Goal: Transaction & Acquisition: Purchase product/service

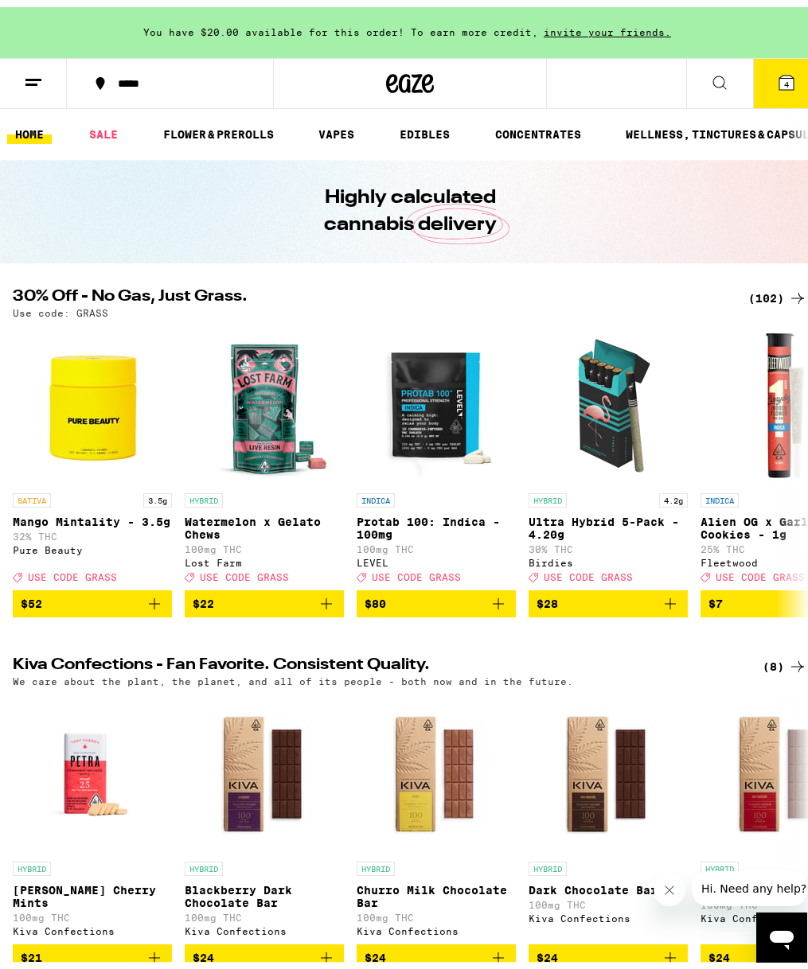
click at [158, 76] on div "*****" at bounding box center [179, 76] width 138 height 11
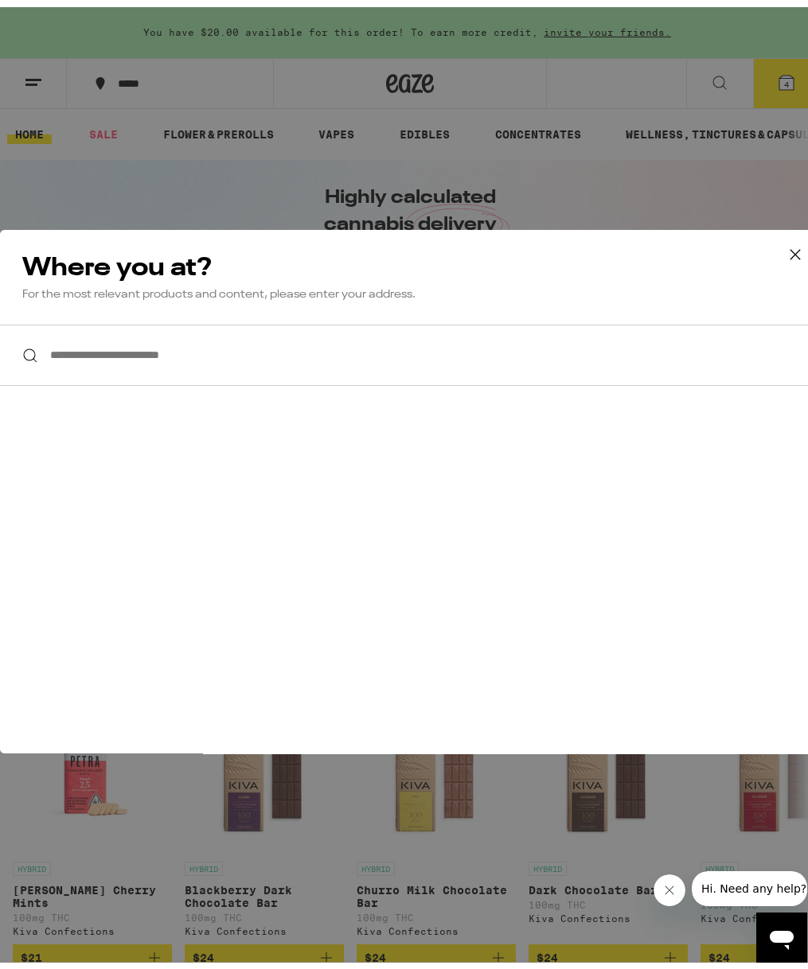
click at [208, 349] on input "**********" at bounding box center [410, 348] width 820 height 61
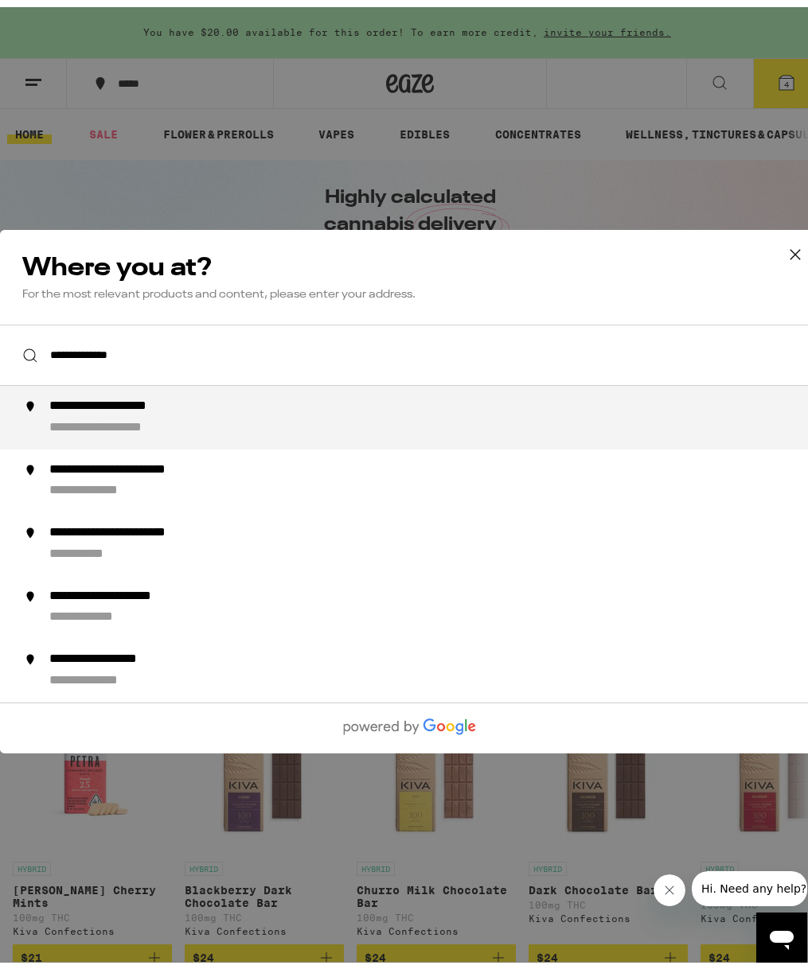
click at [181, 422] on div "**********" at bounding box center [127, 421] width 156 height 17
type input "**********"
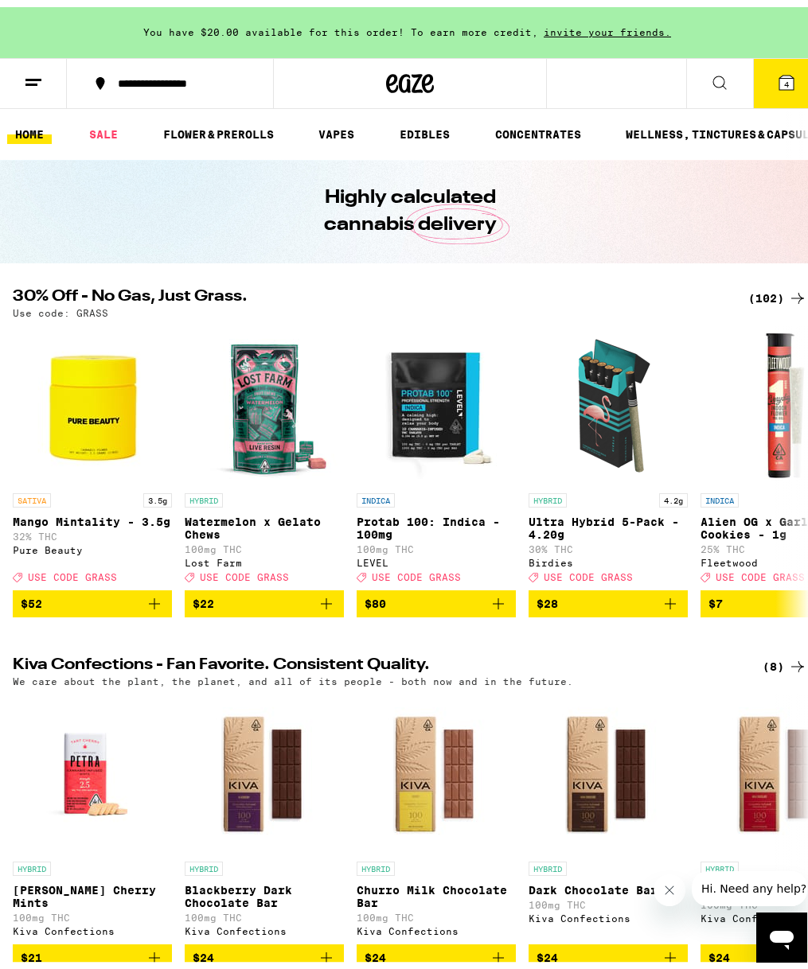
click at [777, 72] on icon at bounding box center [786, 75] width 19 height 19
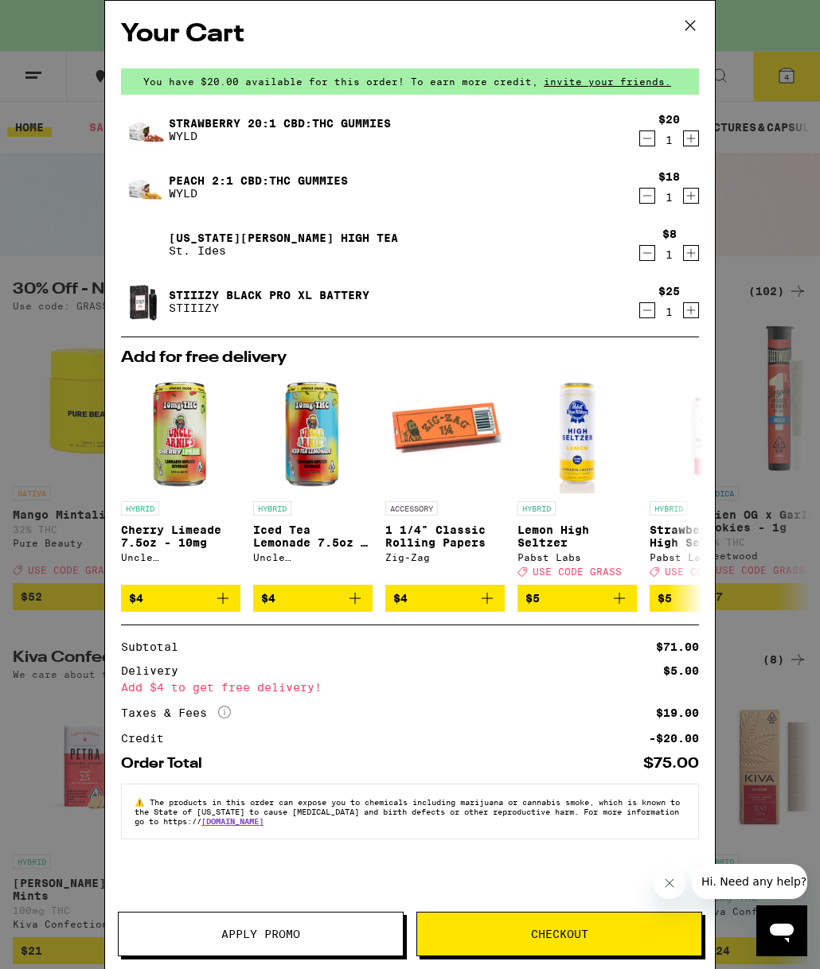
click at [676, 25] on button at bounding box center [689, 26] width 49 height 51
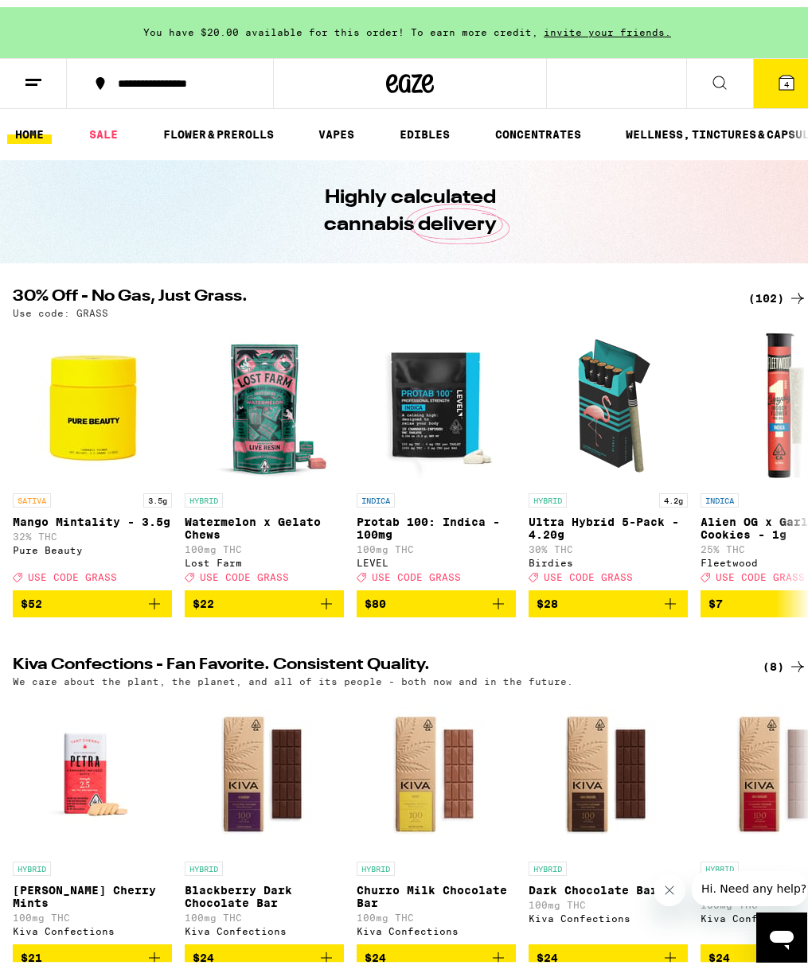
click at [687, 71] on button at bounding box center [719, 77] width 67 height 50
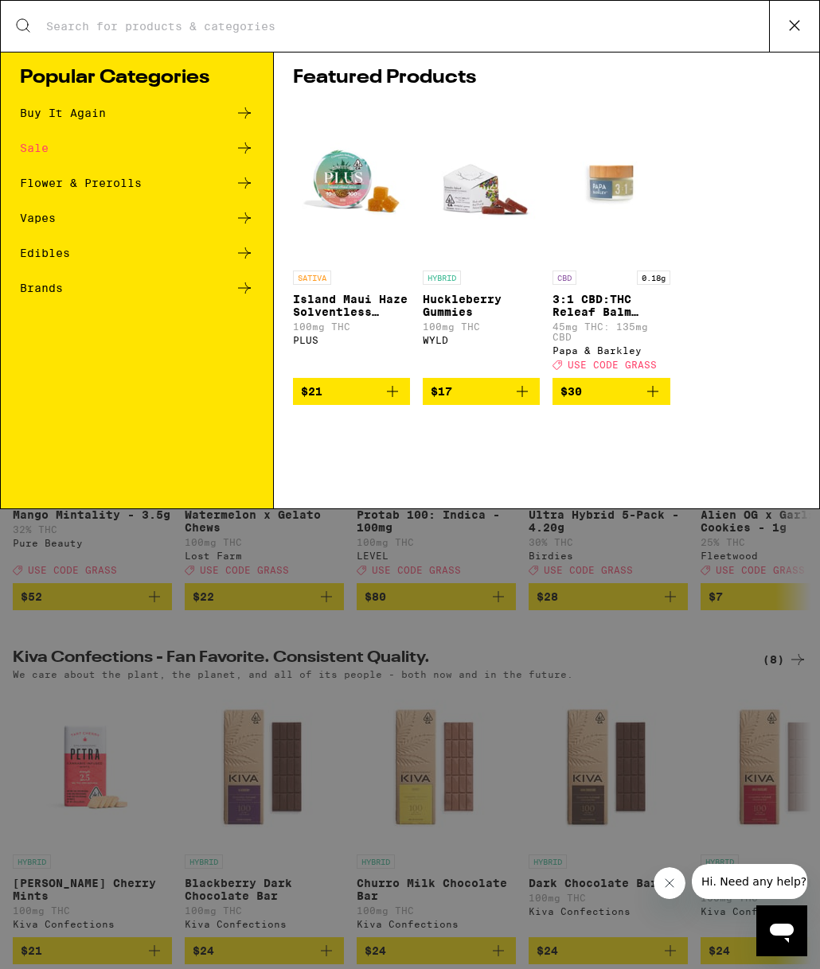
click at [38, 145] on div "Sale" at bounding box center [34, 147] width 29 height 11
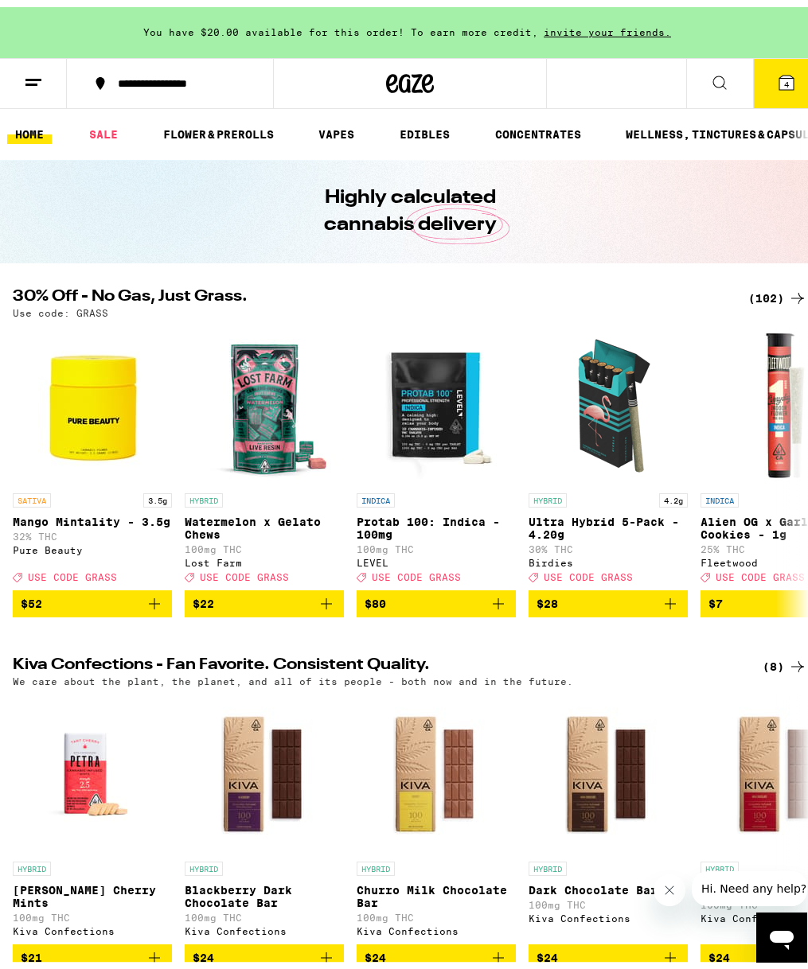
click at [777, 77] on icon at bounding box center [786, 75] width 19 height 19
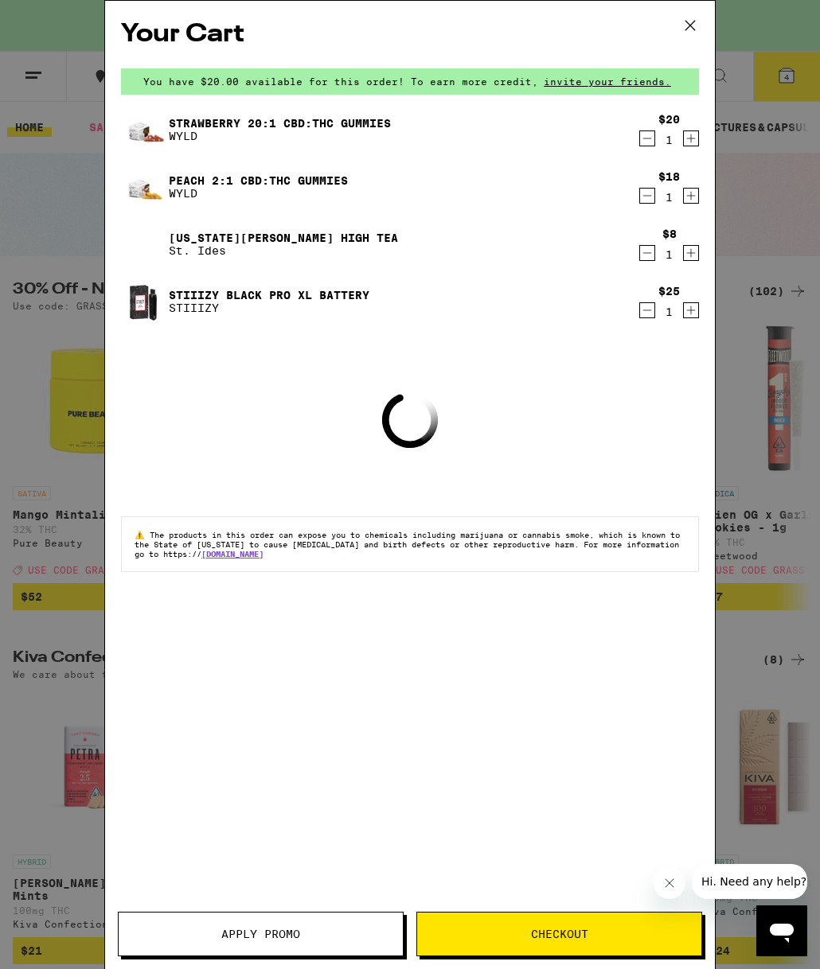
click at [298, 931] on span "Apply Promo" at bounding box center [260, 934] width 79 height 11
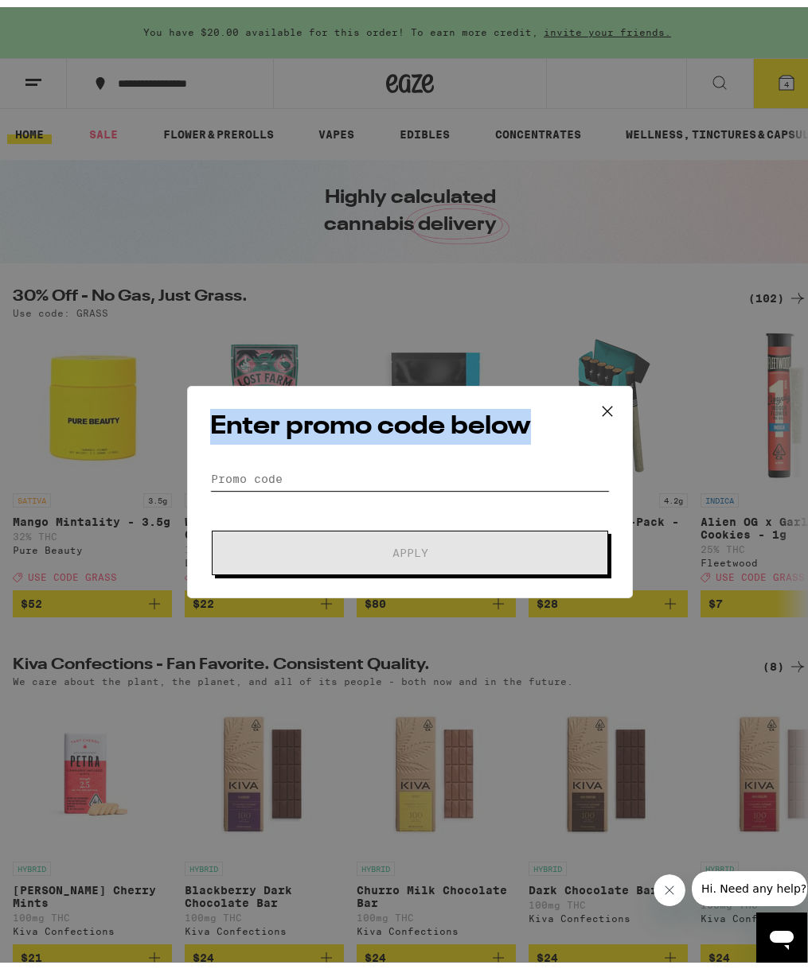
click at [324, 468] on input "Promo Code" at bounding box center [410, 472] width 400 height 24
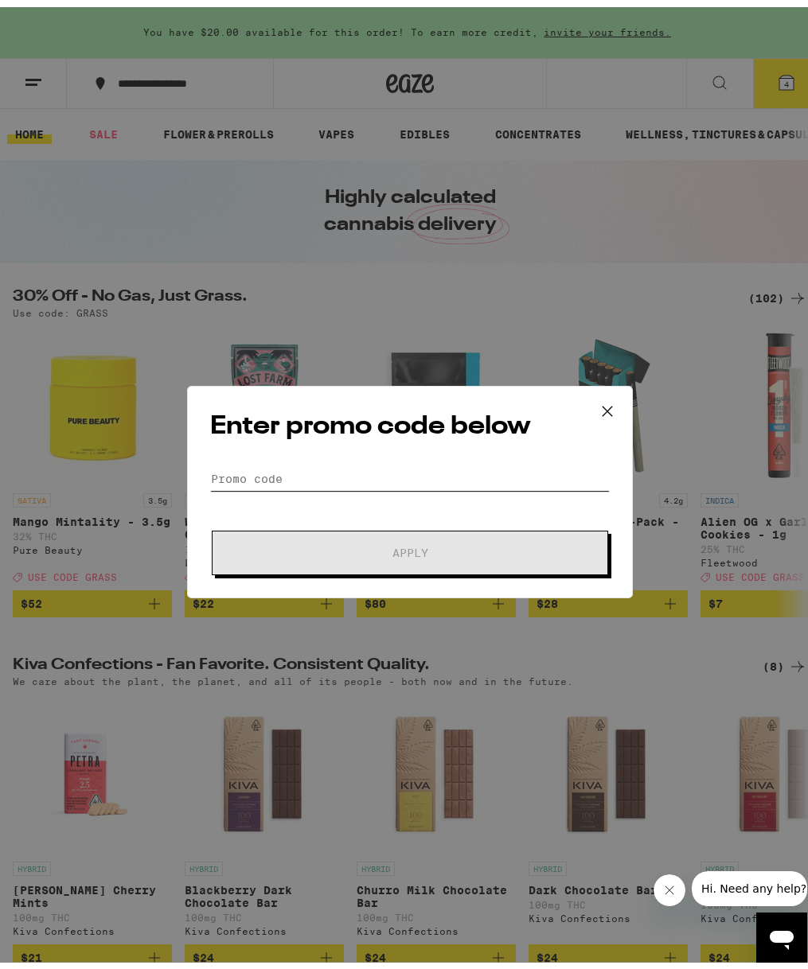
click at [315, 473] on input "Promo Code" at bounding box center [410, 472] width 400 height 24
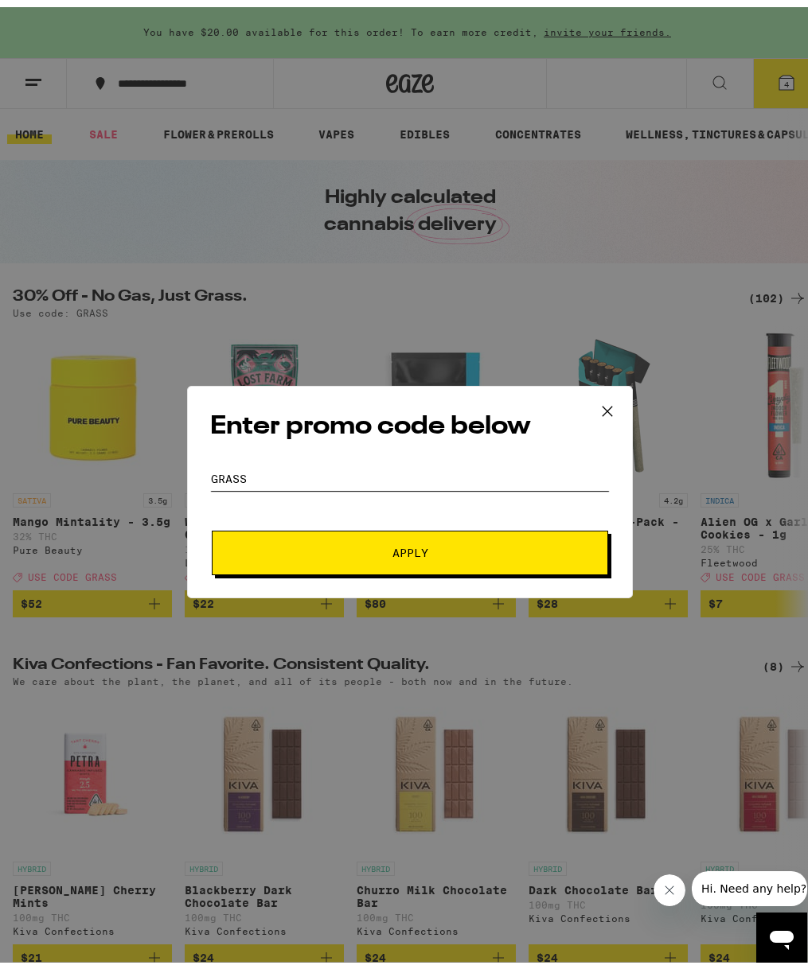
type input "GRASS"
click at [317, 549] on span "Apply" at bounding box center [410, 545] width 287 height 11
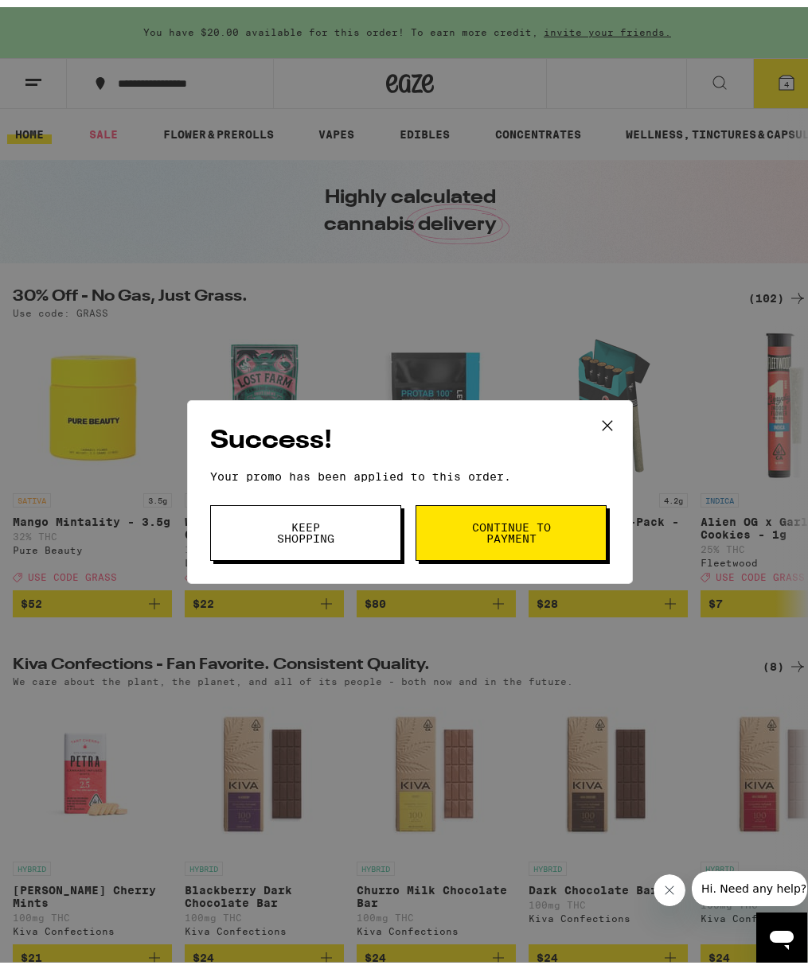
click at [603, 414] on icon at bounding box center [607, 418] width 10 height 10
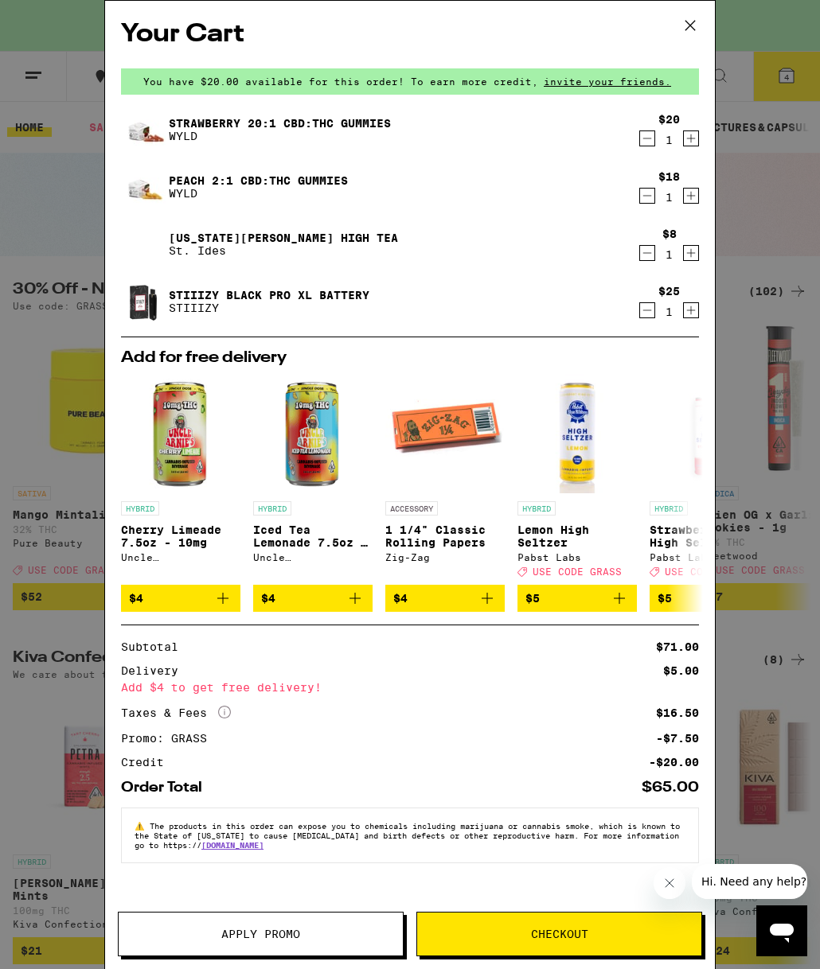
click at [696, 25] on icon at bounding box center [690, 26] width 24 height 24
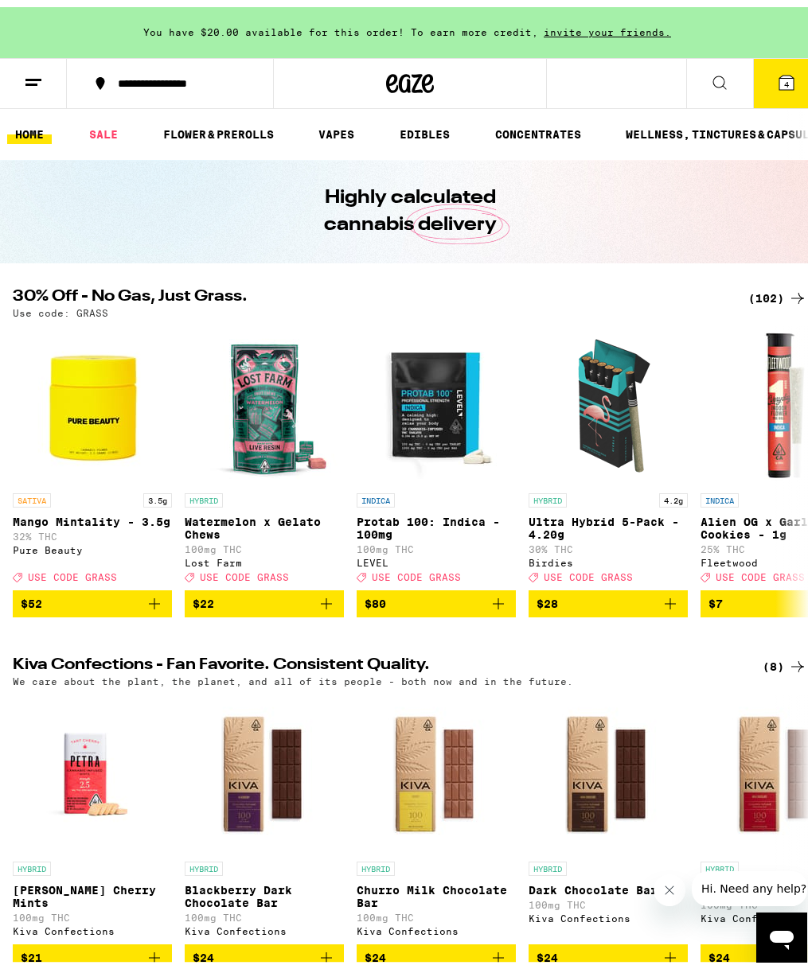
click at [763, 287] on div "(102)" at bounding box center [777, 291] width 59 height 19
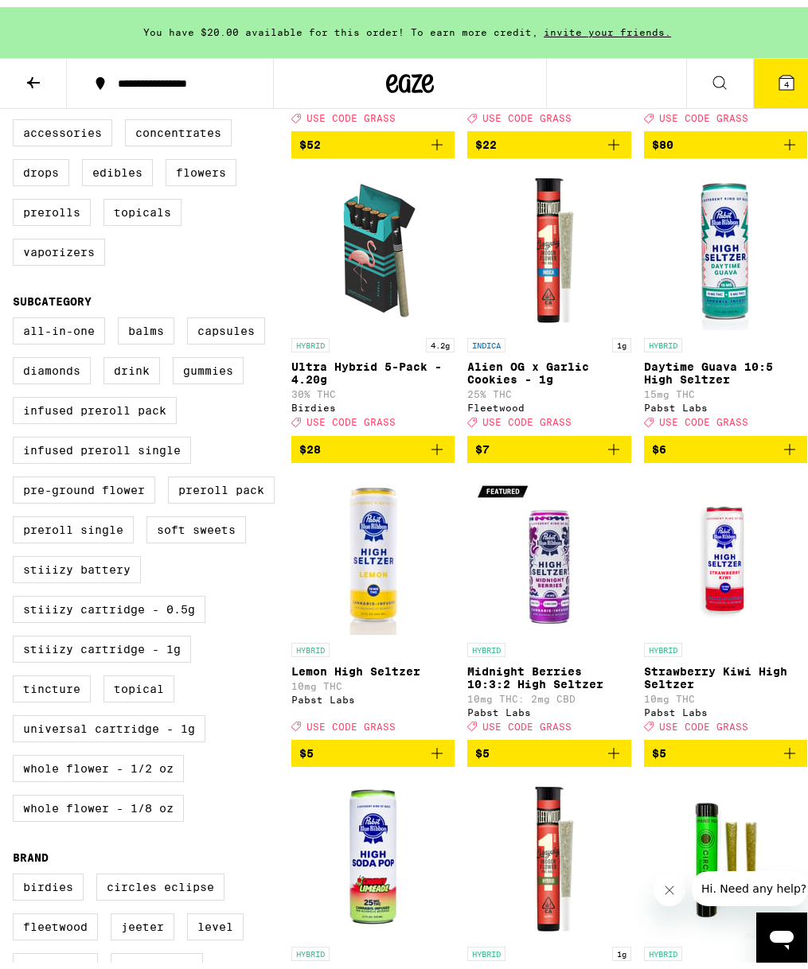
scroll to position [339, 0]
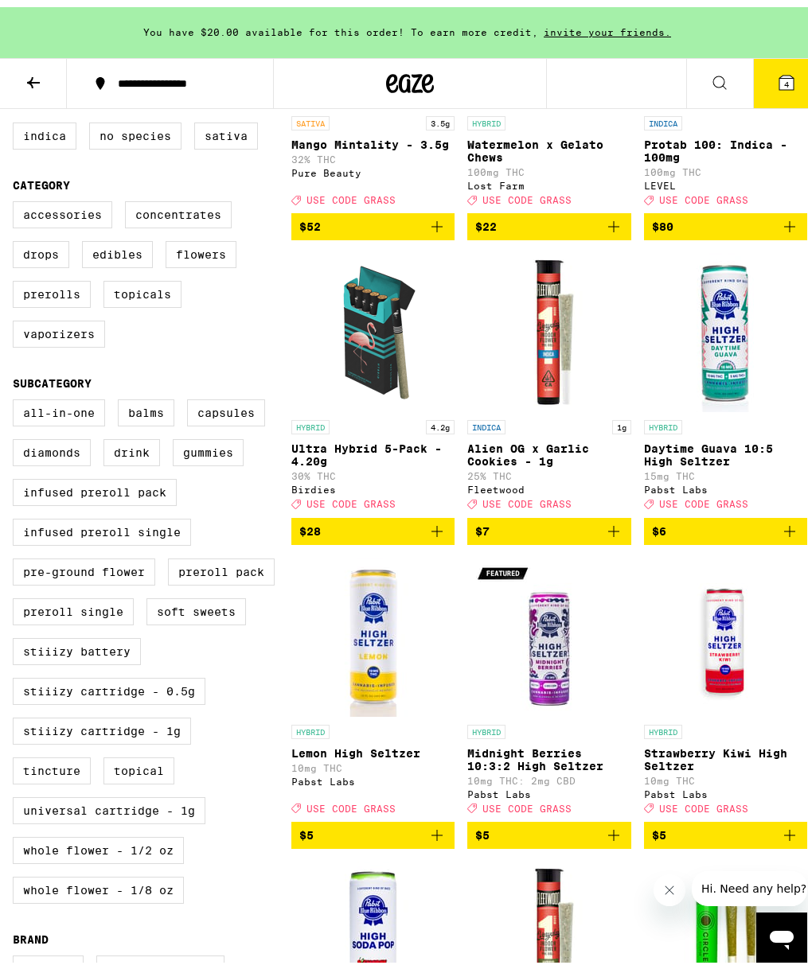
click at [689, 456] on p "Daytime Guava 10:5 High Seltzer" at bounding box center [725, 447] width 163 height 25
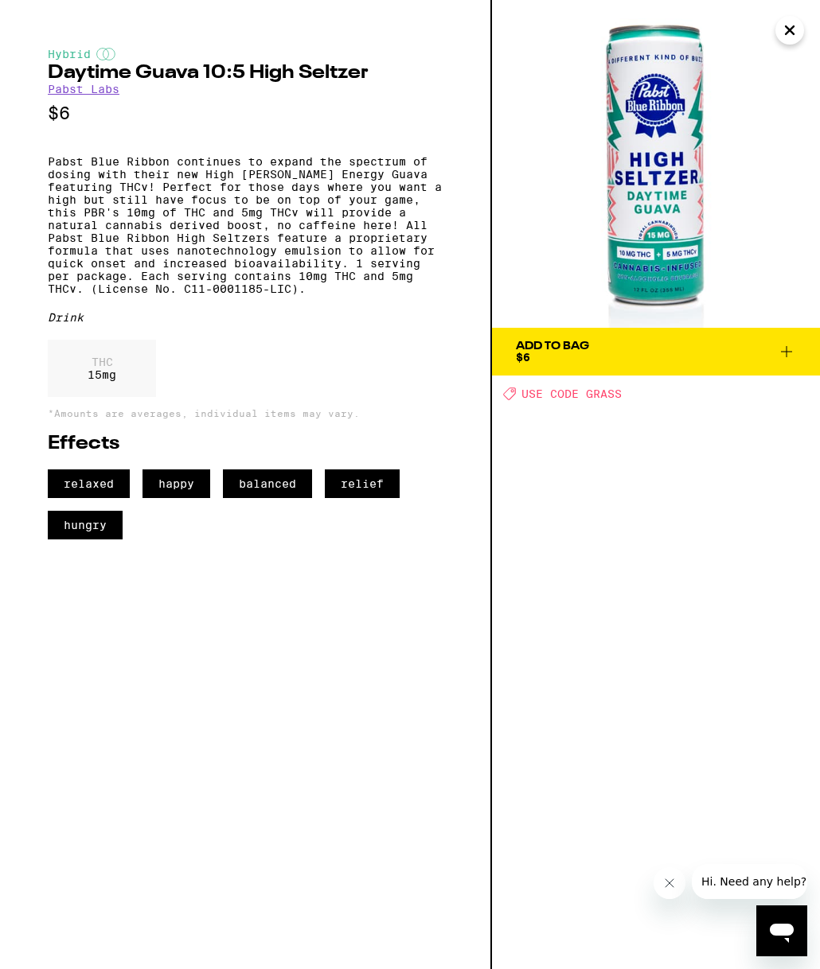
click at [789, 35] on icon "Close" at bounding box center [789, 30] width 19 height 24
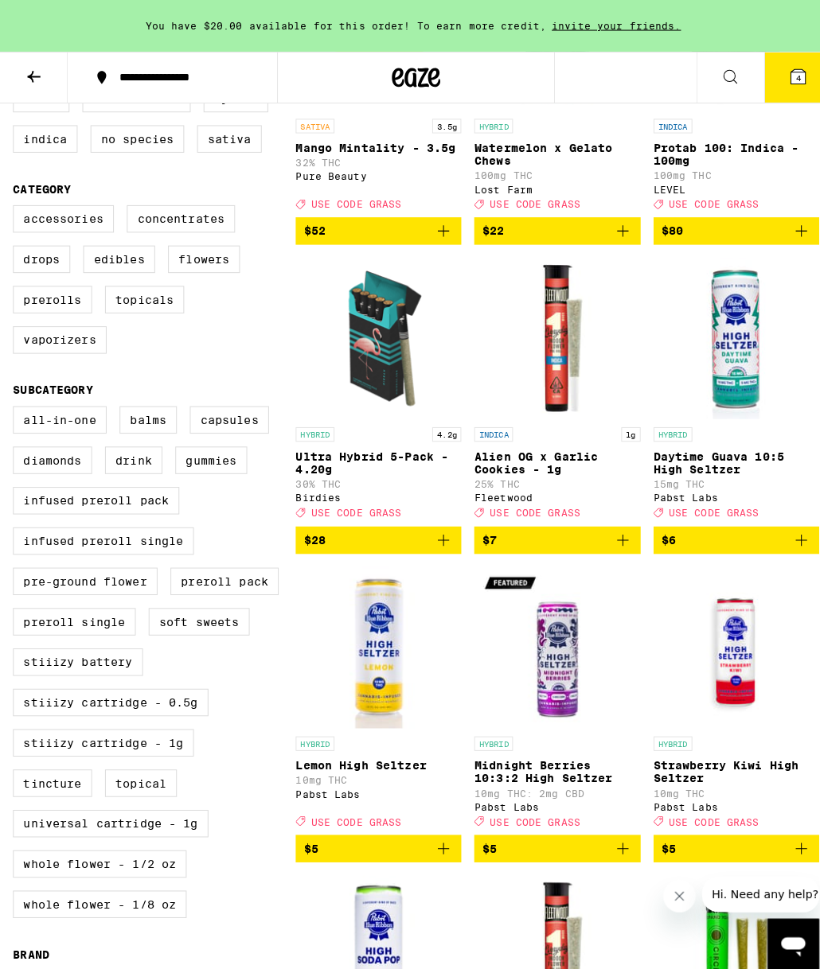
scroll to position [292, 0]
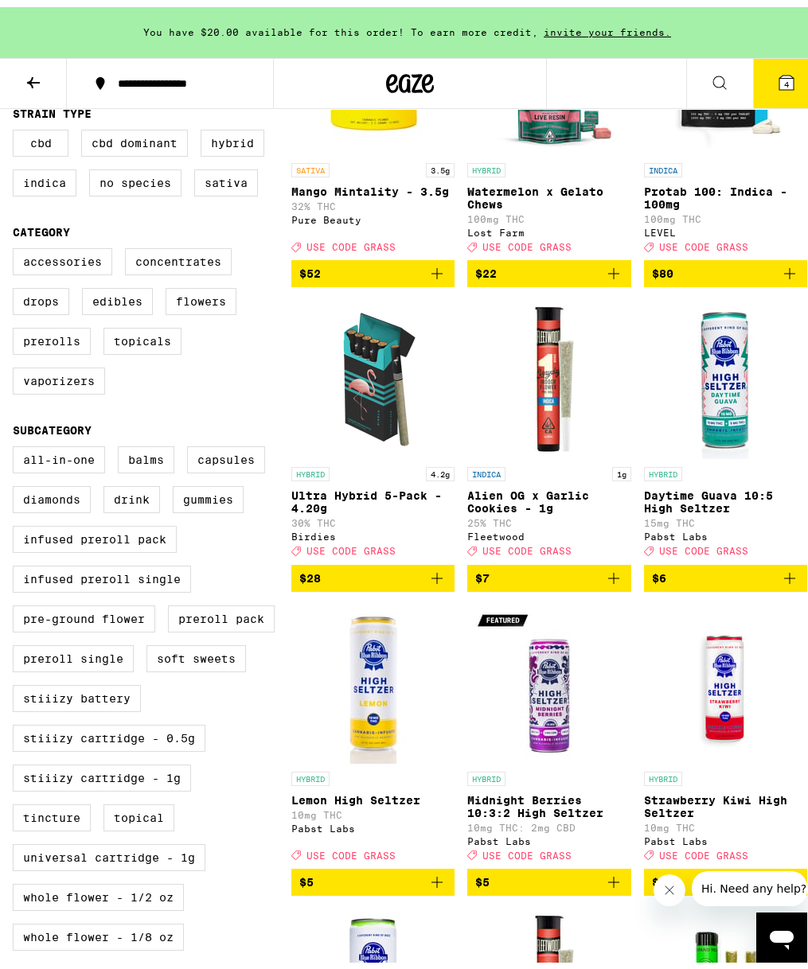
click at [780, 581] on icon "Add to bag" at bounding box center [789, 571] width 19 height 19
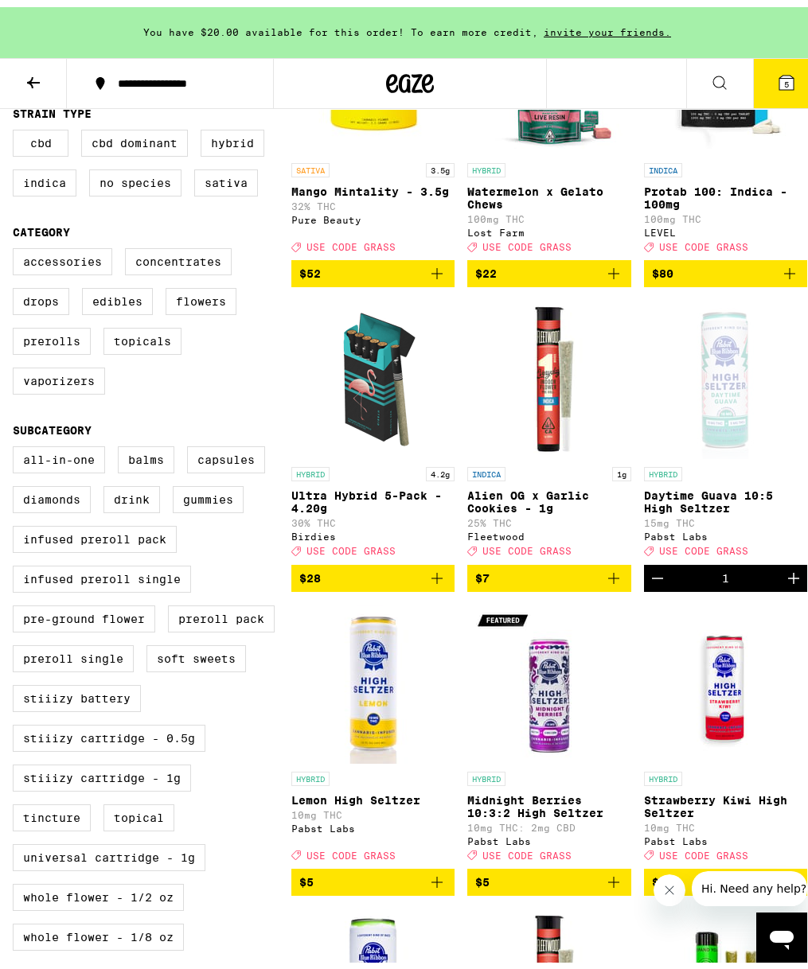
click at [781, 79] on icon at bounding box center [786, 75] width 14 height 14
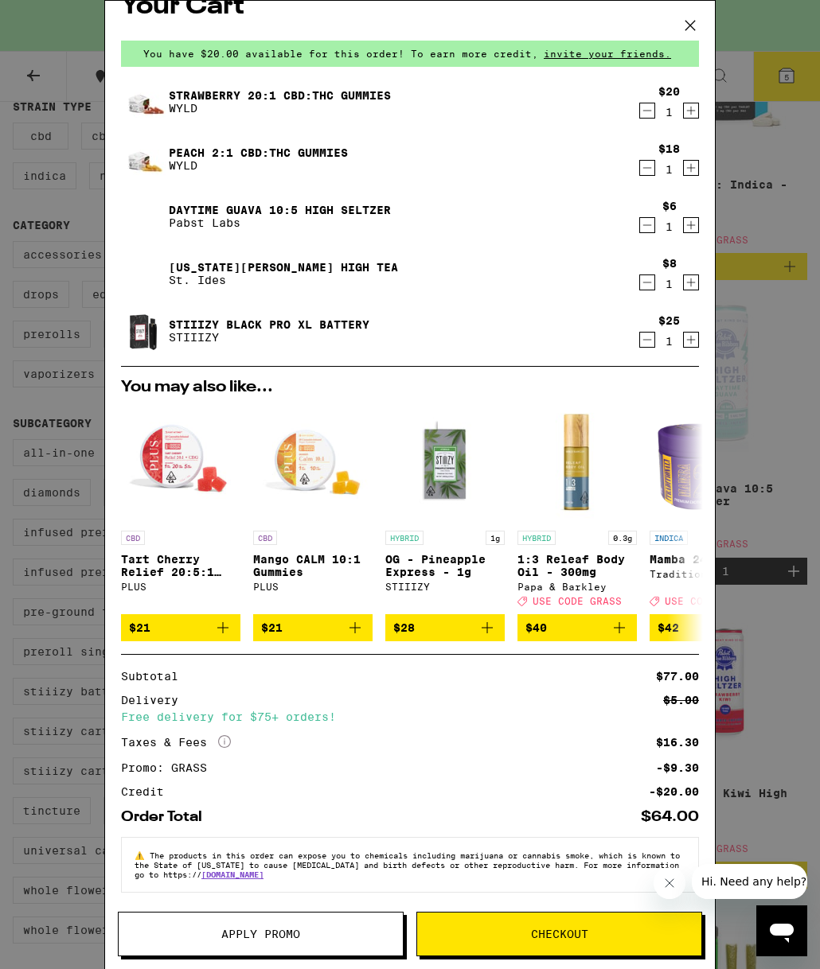
scroll to position [42, 0]
click at [488, 930] on span "Checkout" at bounding box center [559, 934] width 284 height 11
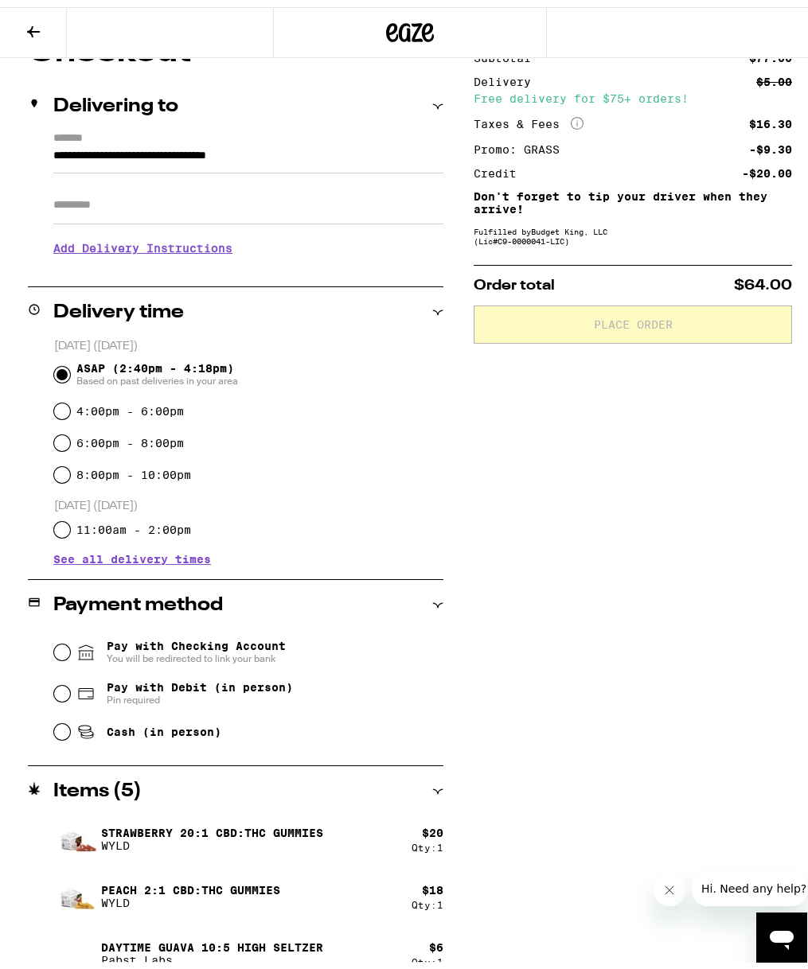
scroll to position [291, 0]
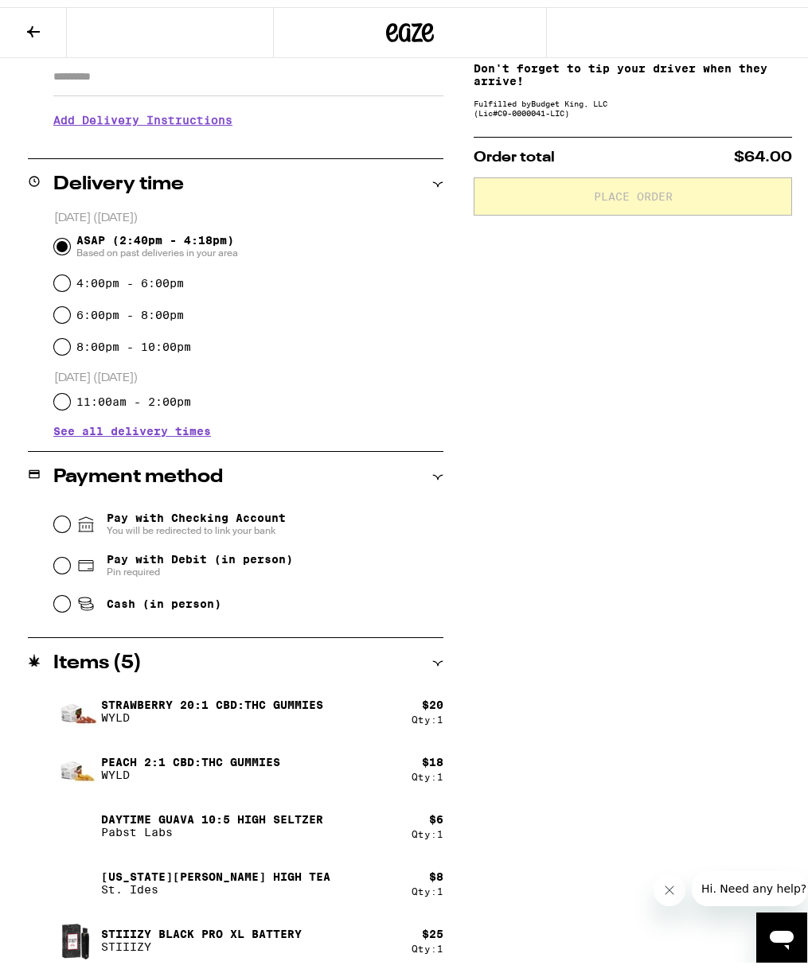
click at [256, 509] on span "Pay with Checking Account You will be redirected to link your bank" at bounding box center [196, 517] width 179 height 25
click at [70, 509] on input "Pay with Checking Account You will be redirected to link your bank" at bounding box center [62, 517] width 16 height 16
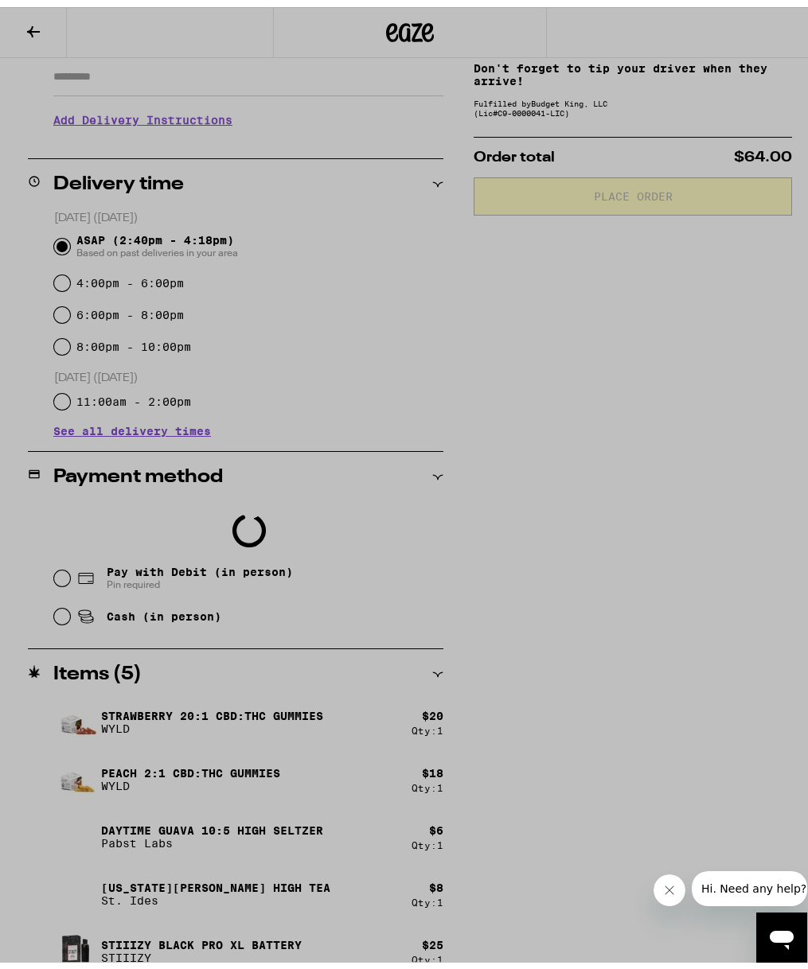
click at [665, 886] on icon "Close message from company" at bounding box center [669, 890] width 8 height 8
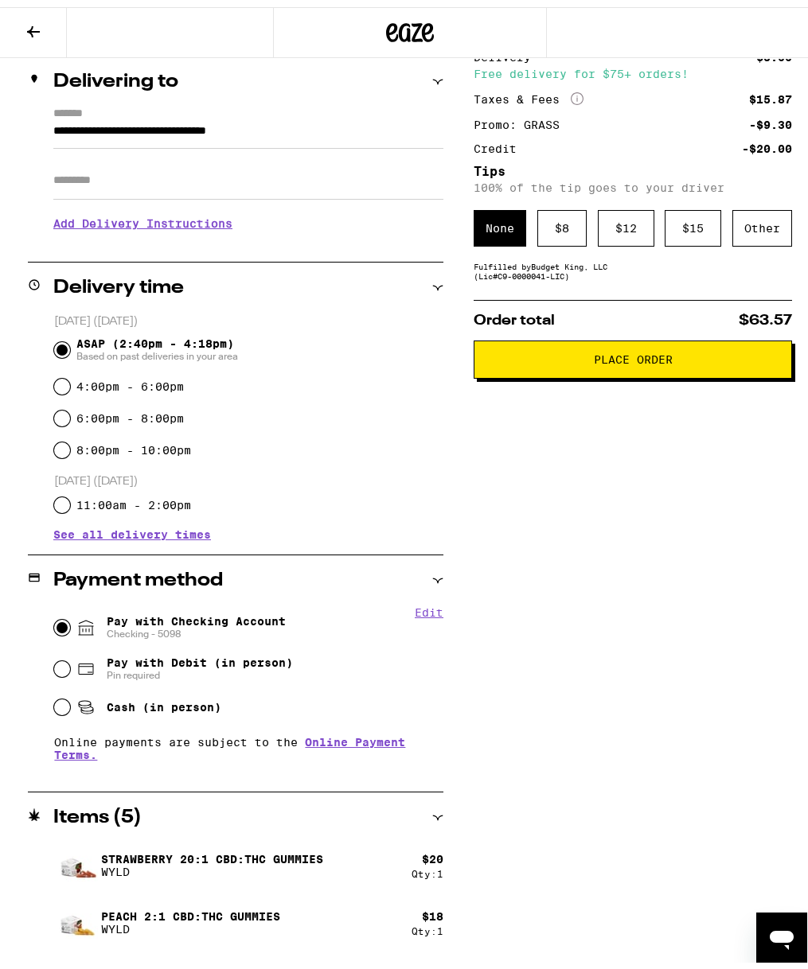
scroll to position [106, 0]
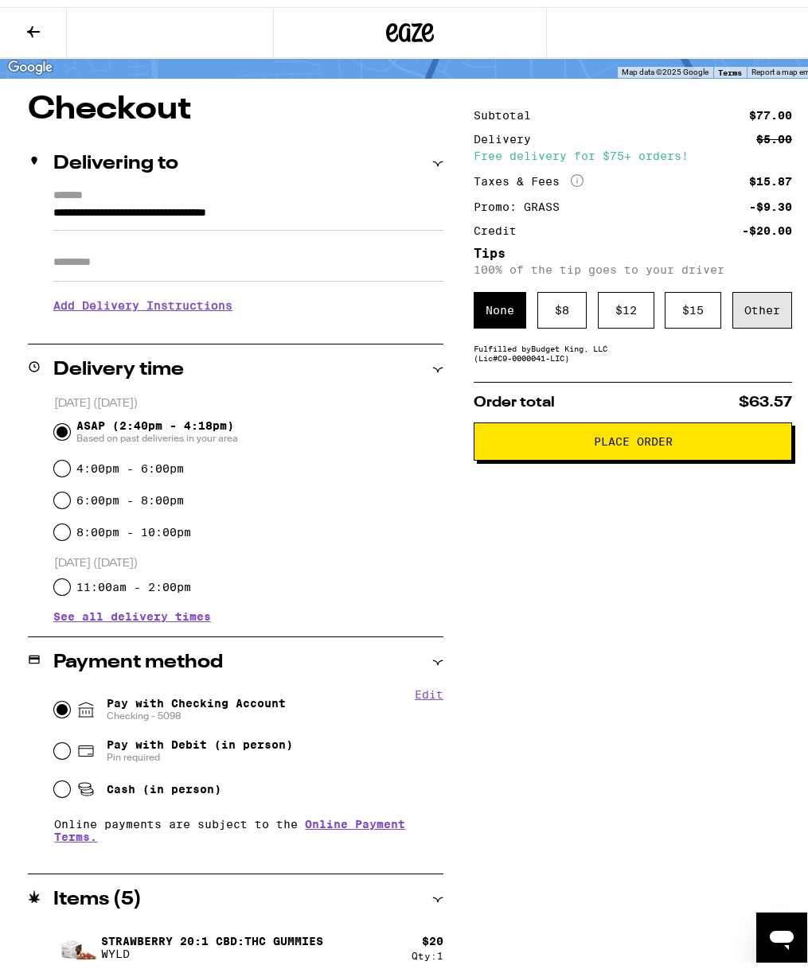
click at [732, 313] on div "Other" at bounding box center [762, 303] width 60 height 37
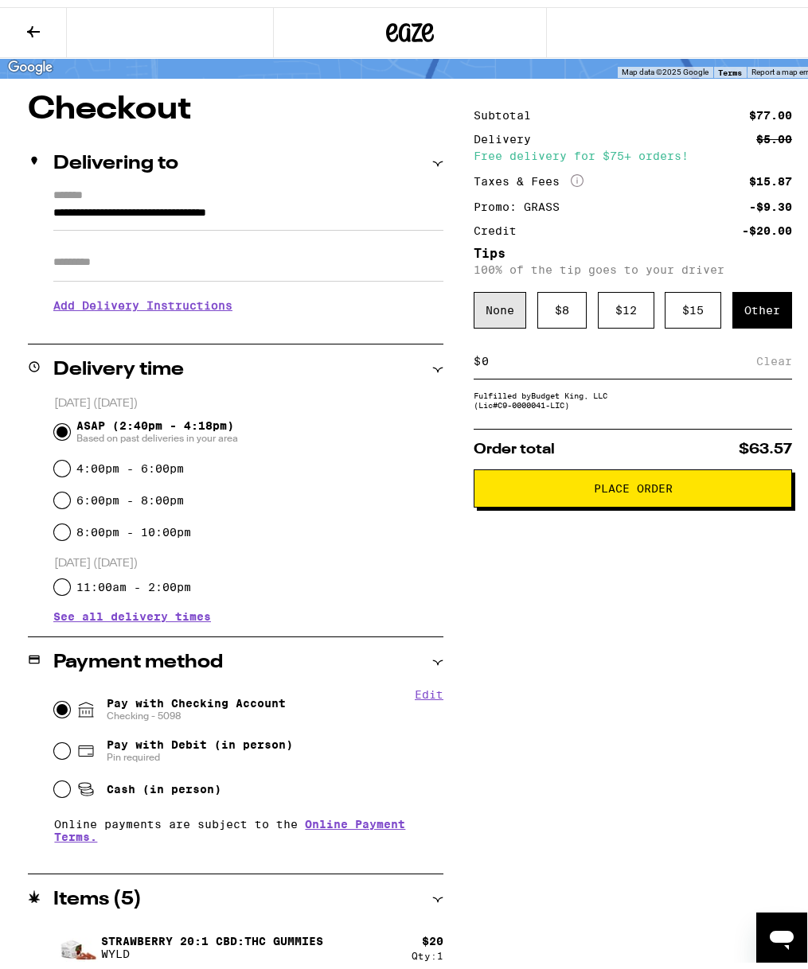
click at [477, 321] on div "None" at bounding box center [500, 303] width 53 height 37
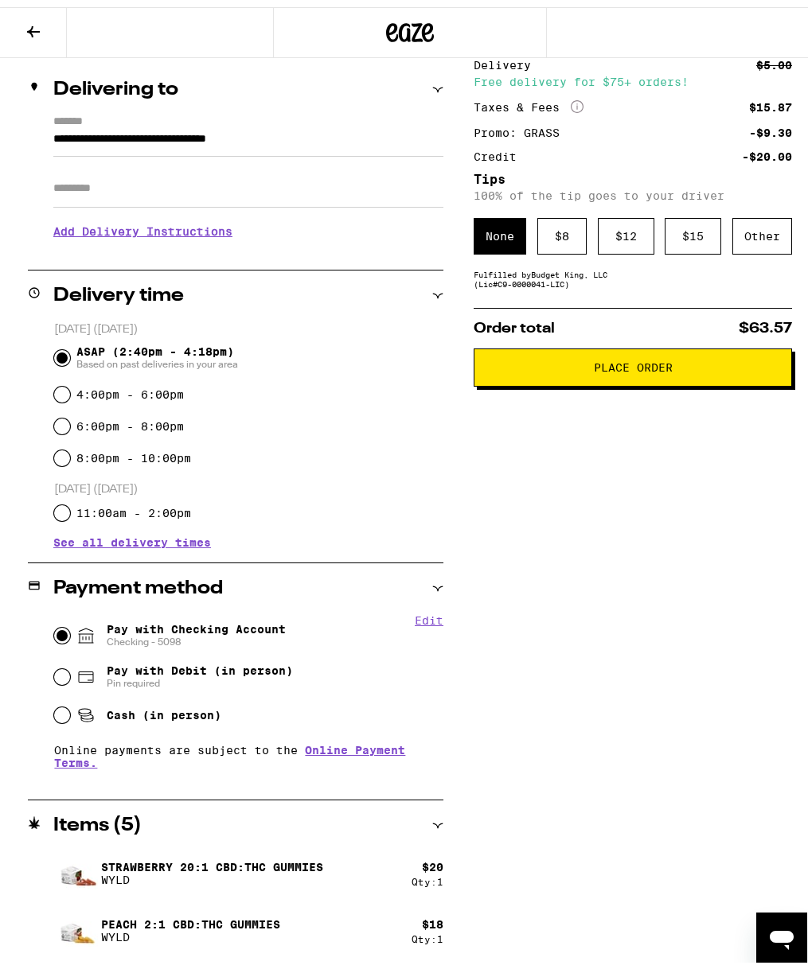
scroll to position [342, 0]
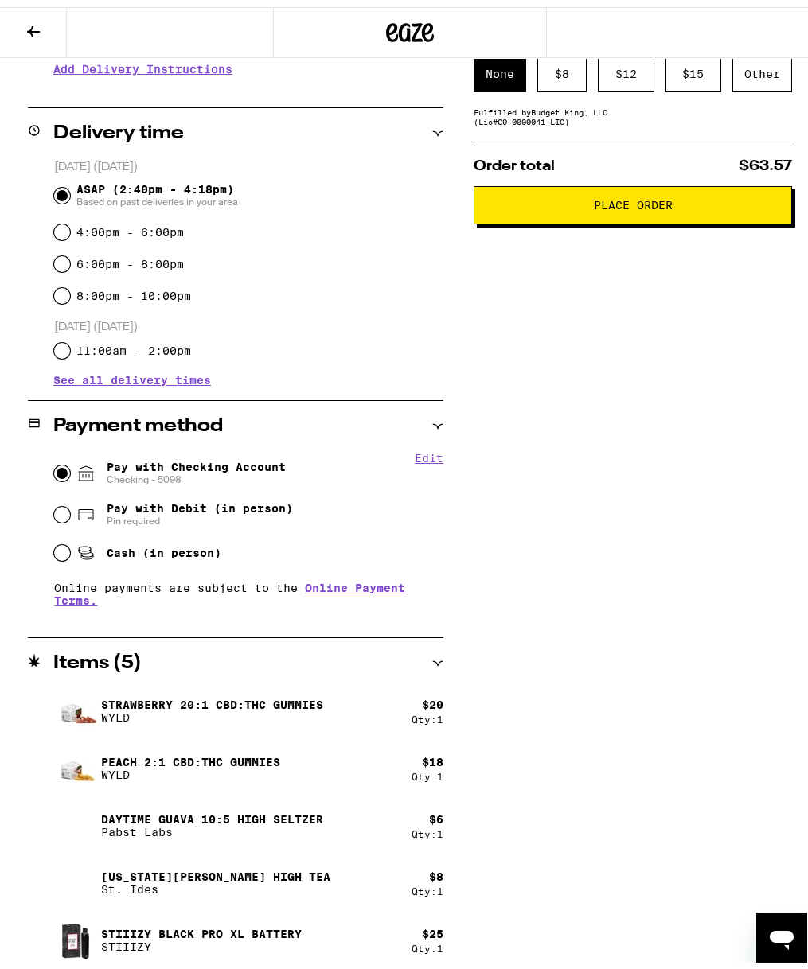
click at [642, 204] on span "Place Order" at bounding box center [633, 198] width 79 height 11
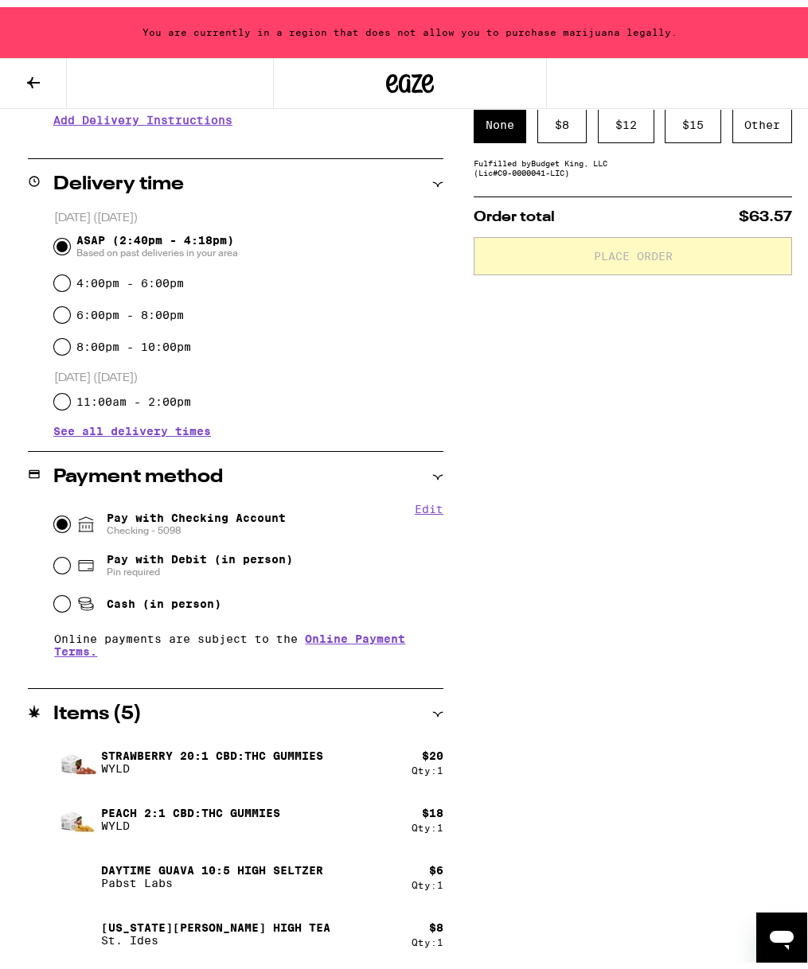
scroll to position [393, 0]
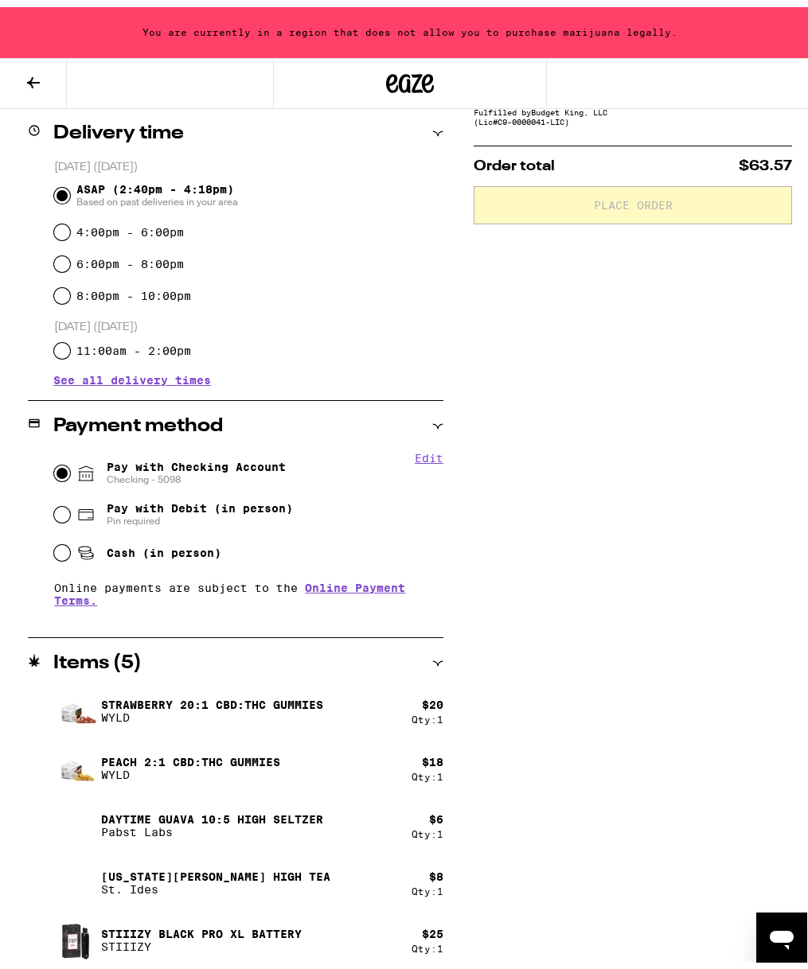
click at [626, 324] on div "Subtotal $77.00 Delivery $5.00 Free delivery for $75+ orders! Taxes & Fees More…" at bounding box center [633, 409] width 318 height 1119
